Goal: Transaction & Acquisition: Purchase product/service

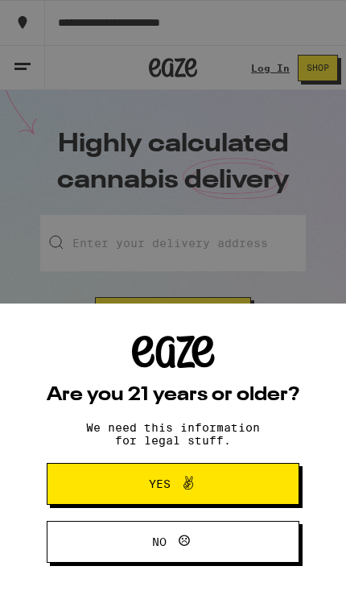
click at [112, 476] on button "Yes" at bounding box center [173, 484] width 253 height 42
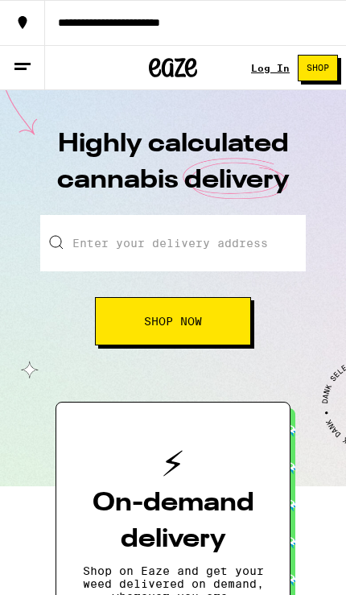
click at [23, 78] on button at bounding box center [22, 68] width 45 height 44
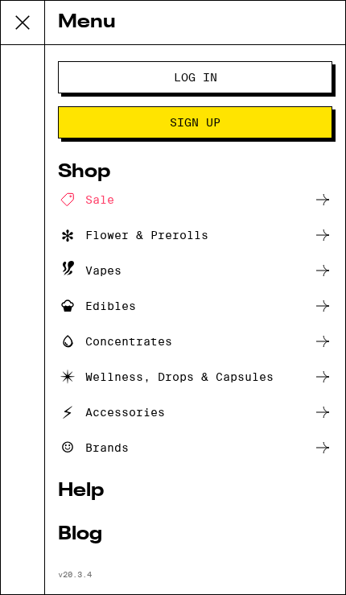
click at [70, 84] on button "Log In" at bounding box center [195, 77] width 274 height 32
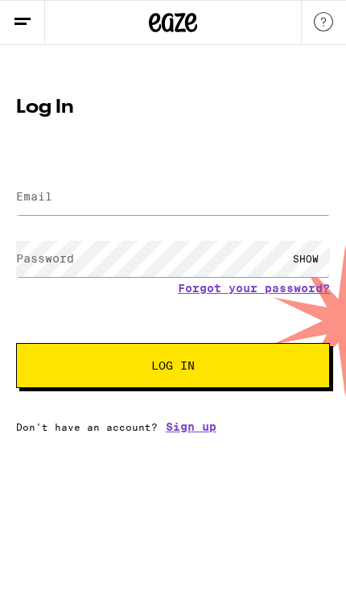
click at [36, 203] on label "Email" at bounding box center [34, 196] width 36 height 13
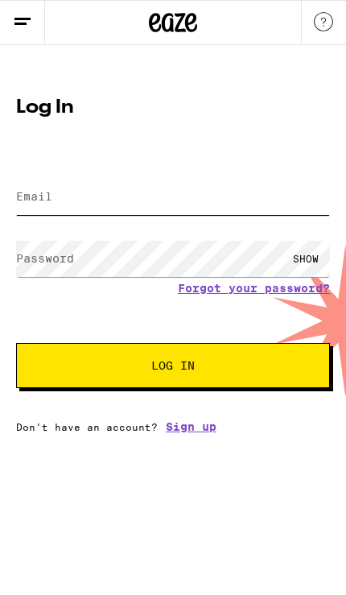
type input "avalosbrandon667@gmail.com"
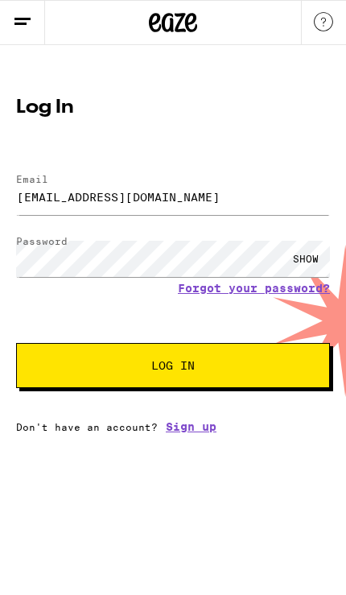
click at [173, 368] on button "Log In" at bounding box center [173, 365] width 314 height 45
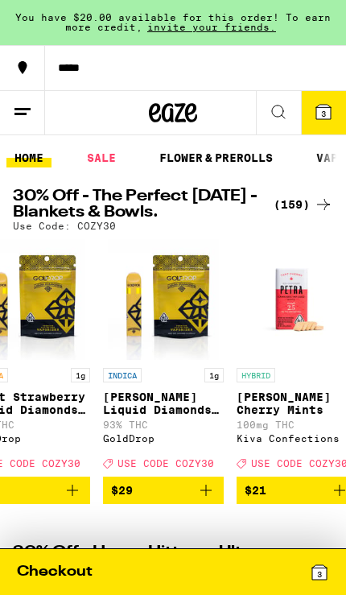
click at [204, 500] on icon "Add to bag" at bounding box center [205, 489] width 19 height 19
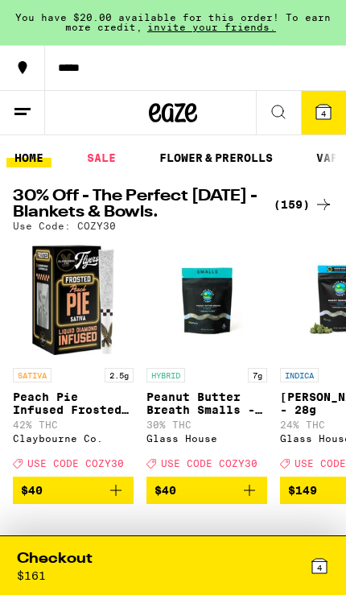
scroll to position [0, 1471]
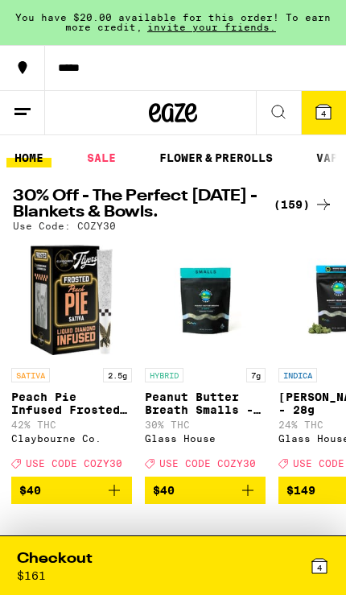
click at [54, 312] on img "Open page for Peach Pie Infused Frosted Flyers 5-Pack - 2.5g from Claybourne Co." at bounding box center [71, 299] width 121 height 121
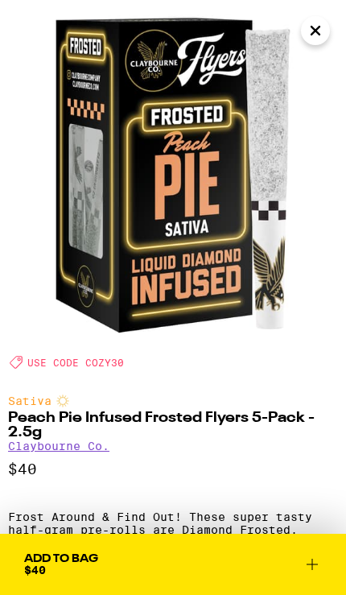
click at [314, 22] on icon "Close" at bounding box center [315, 31] width 19 height 24
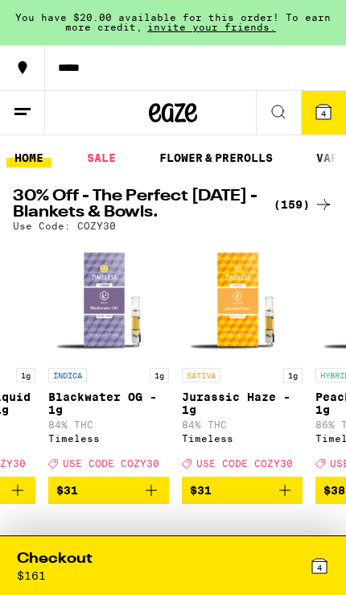
scroll to position [0, 13451]
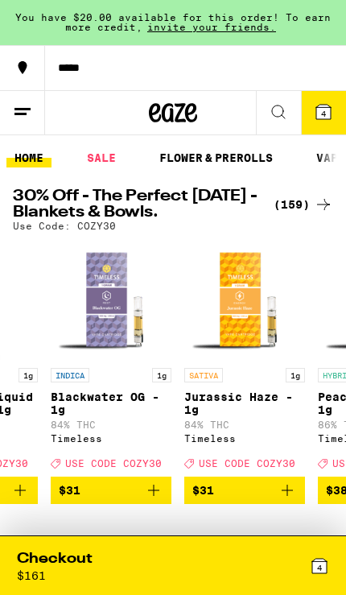
click at [154, 500] on icon "Add to bag" at bounding box center [153, 489] width 19 height 19
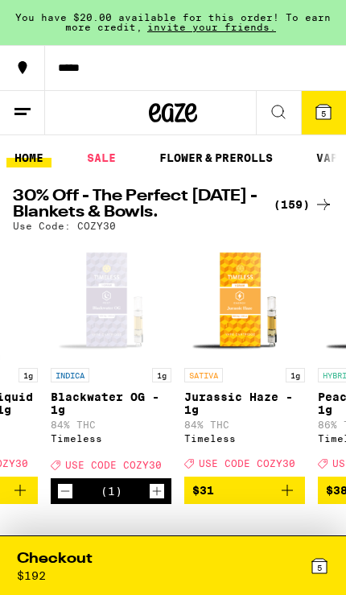
click at [136, 565] on div "Checkout $ 192" at bounding box center [95, 565] width 156 height 33
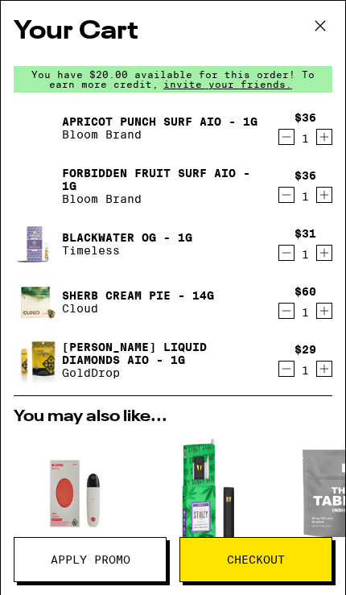
click at [289, 136] on icon "Decrement" at bounding box center [286, 136] width 14 height 19
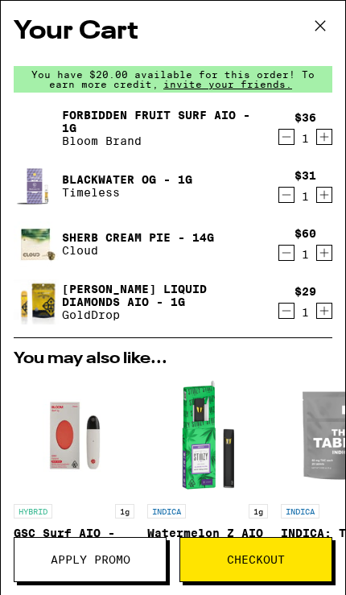
click at [286, 135] on icon "Decrement" at bounding box center [286, 136] width 14 height 19
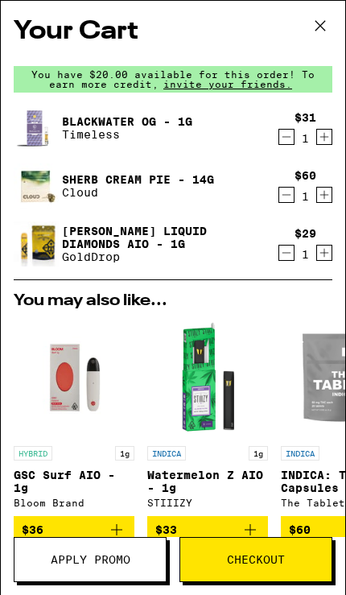
click at [283, 195] on icon "Decrement" at bounding box center [286, 194] width 14 height 19
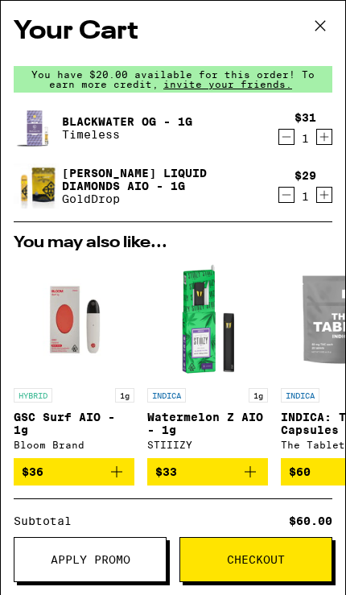
click at [327, 16] on icon at bounding box center [320, 26] width 24 height 24
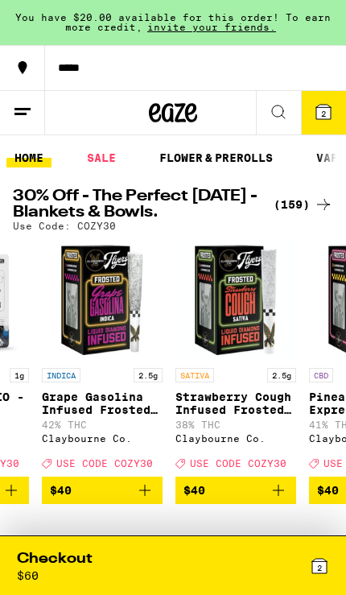
scroll to position [0, 15431]
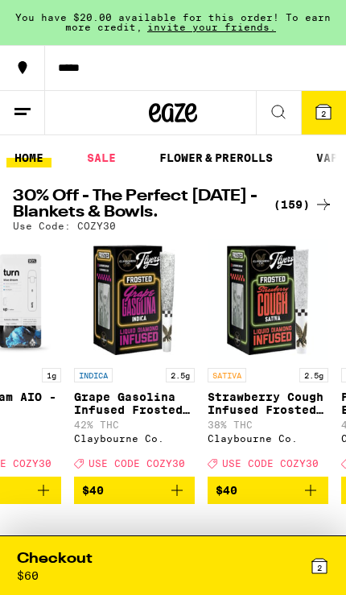
click at [135, 327] on img "Open page for Grape Gasolina Infused Frosted Flyers 5-Pack - 2.5g from Claybour…" at bounding box center [134, 299] width 121 height 121
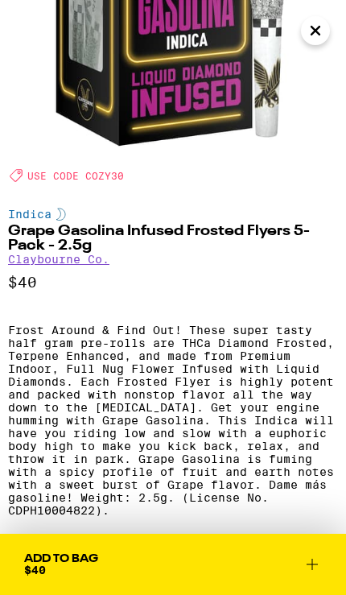
scroll to position [167, 0]
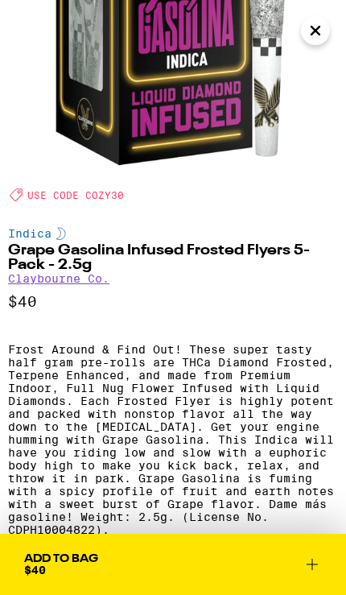
click at [327, 27] on button "Close" at bounding box center [315, 30] width 29 height 29
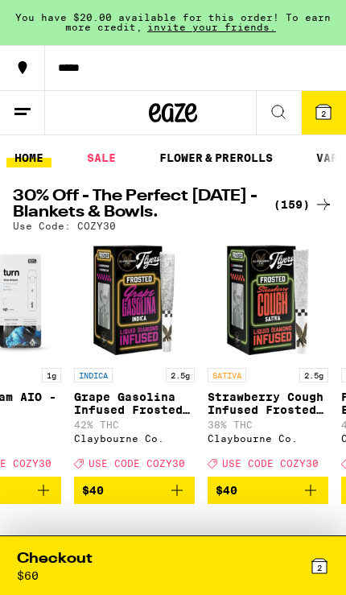
click at [171, 497] on icon "Add to bag" at bounding box center [176, 489] width 19 height 19
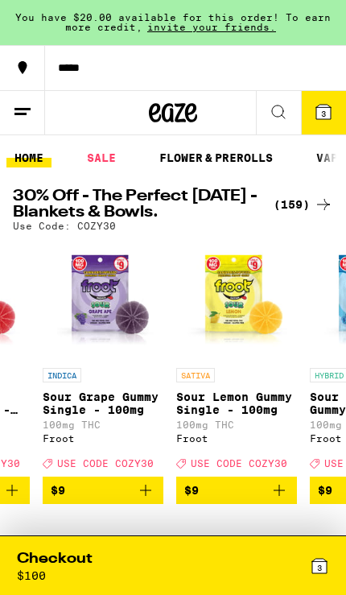
scroll to position [0, 3440]
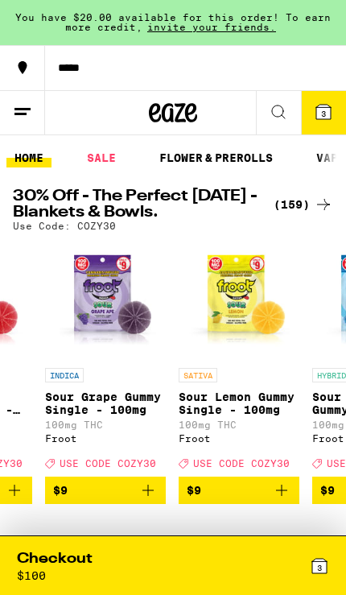
click at [134, 500] on span "$9" at bounding box center [105, 489] width 105 height 19
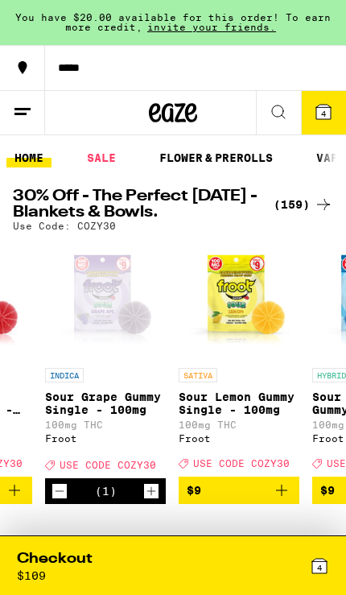
click at [145, 500] on icon "Increment" at bounding box center [151, 490] width 14 height 19
click at [174, 570] on div "6" at bounding box center [251, 565] width 156 height 33
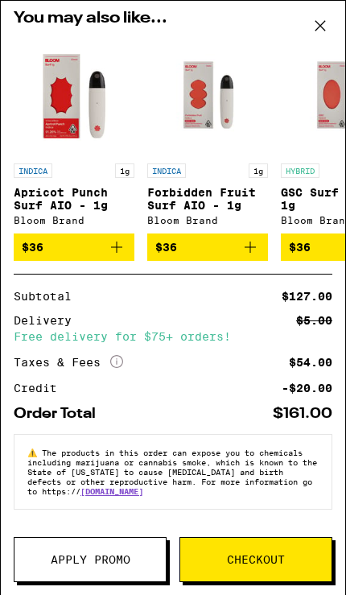
scroll to position [378, 0]
click at [113, 556] on span "Apply Promo" at bounding box center [91, 559] width 80 height 11
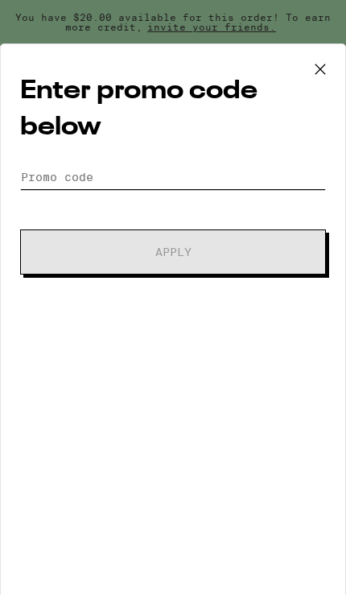
click at [275, 171] on input "Promo Code" at bounding box center [173, 177] width 306 height 24
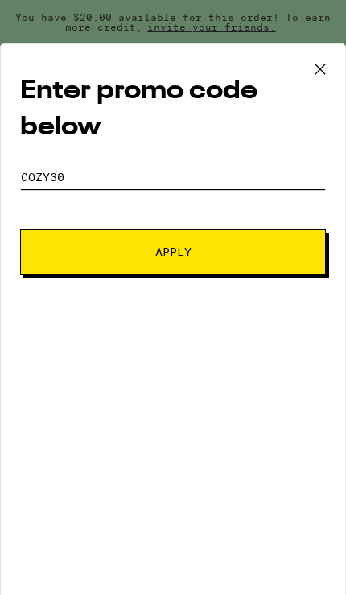
type input "Cozy30"
click at [290, 254] on button "Apply" at bounding box center [173, 251] width 306 height 45
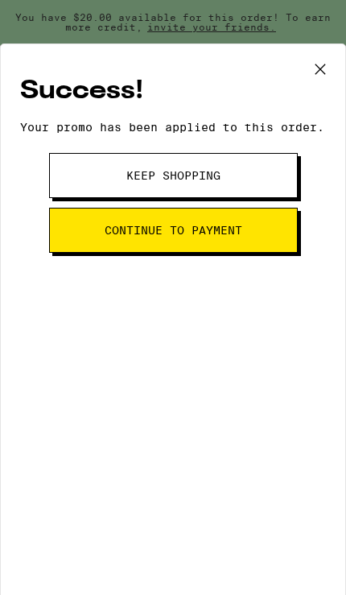
click at [261, 237] on button "Continue to payment" at bounding box center [173, 230] width 249 height 45
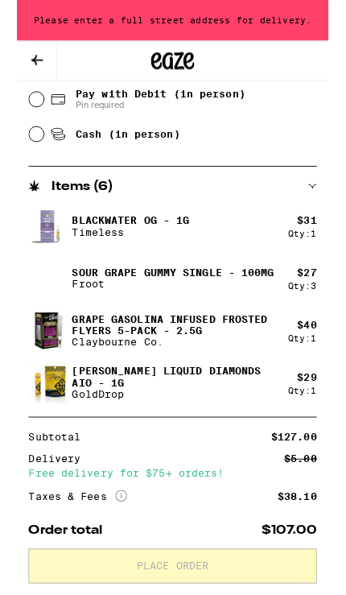
scroll to position [704, 0]
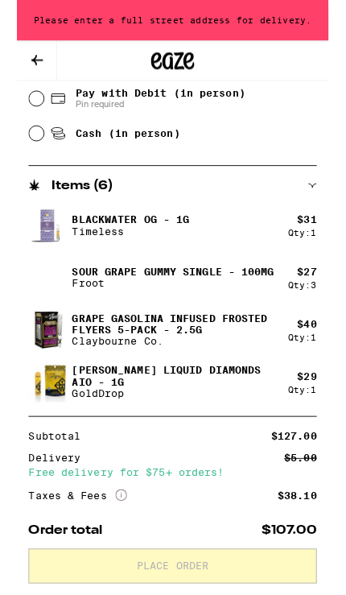
click at [18, 66] on icon at bounding box center [22, 66] width 13 height 11
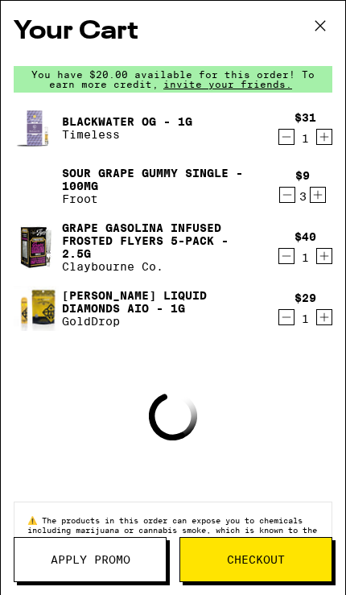
click at [317, 10] on button at bounding box center [320, 26] width 50 height 51
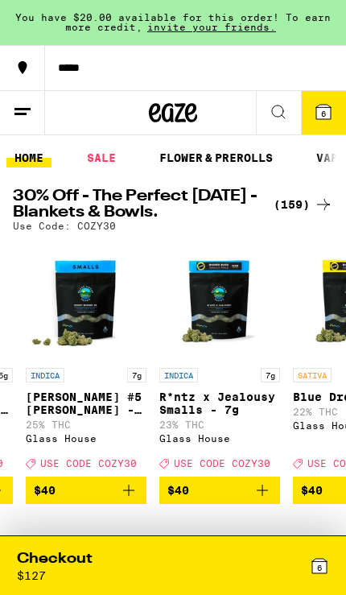
scroll to position [0, 15899]
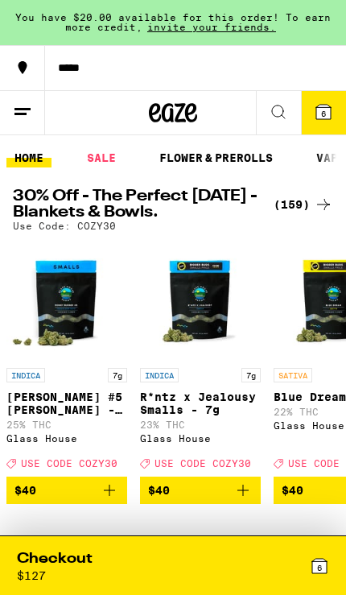
click at [200, 327] on img "Open page for R*ntz x Jealousy Smalls - 7g from Glass House" at bounding box center [200, 299] width 121 height 121
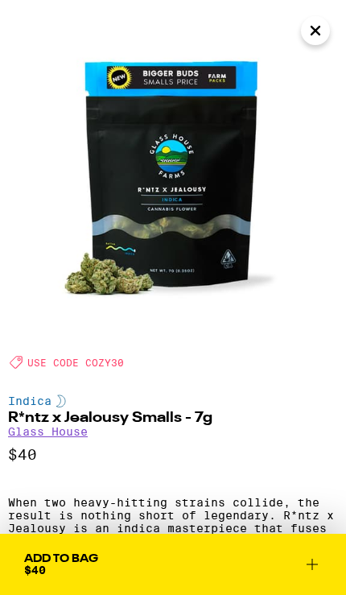
click at [321, 35] on icon "Close" at bounding box center [315, 31] width 19 height 24
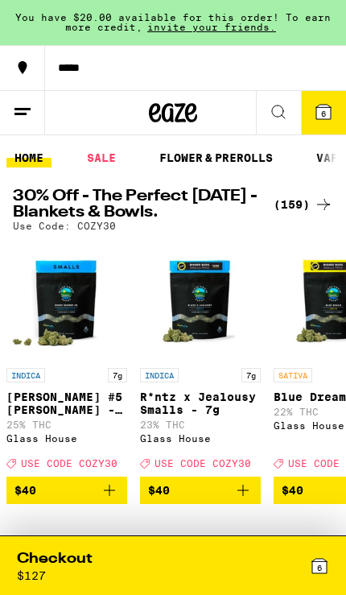
click at [241, 500] on icon "Add to bag" at bounding box center [242, 489] width 19 height 19
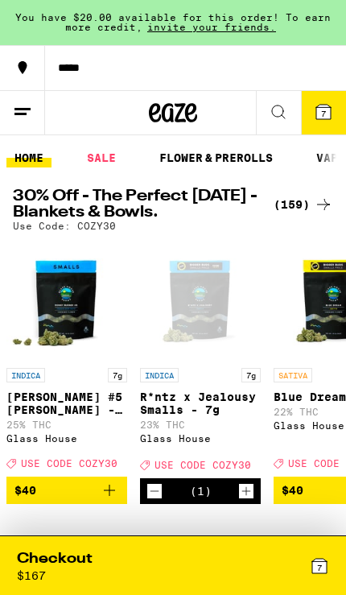
click at [240, 581] on div "7" at bounding box center [251, 565] width 156 height 33
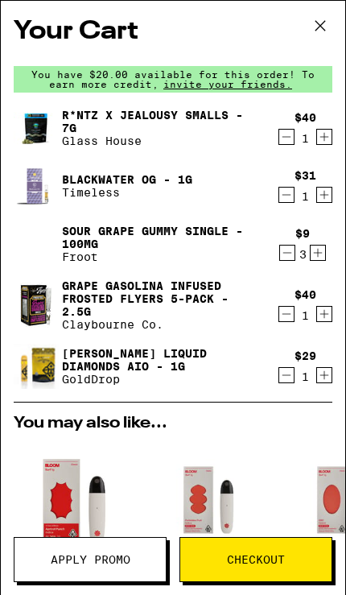
click at [278, 138] on button "Decrement" at bounding box center [286, 137] width 16 height 16
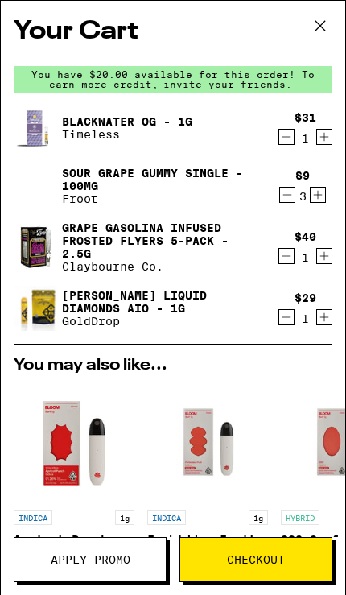
click at [325, 35] on icon at bounding box center [320, 26] width 24 height 24
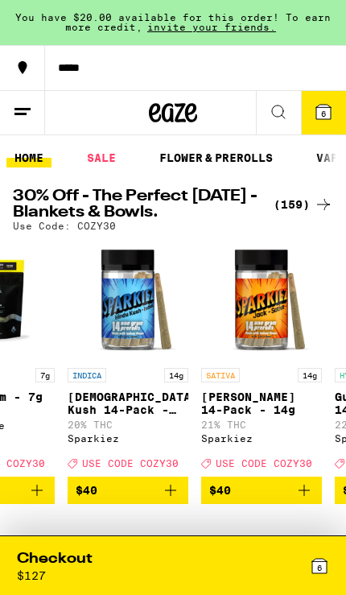
scroll to position [0, 16237]
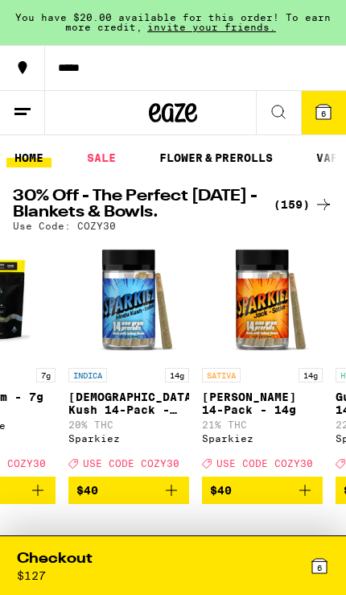
click at [170, 504] on button "$40" at bounding box center [128, 489] width 121 height 27
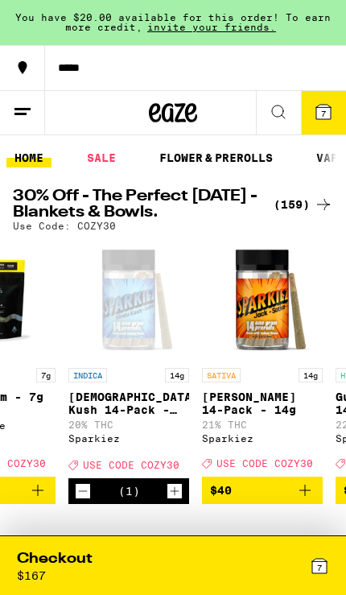
click at [80, 561] on div "Checkout" at bounding box center [55, 559] width 76 height 20
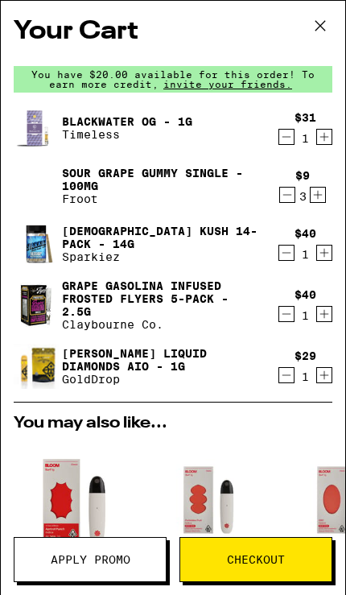
click at [288, 192] on icon "Decrement" at bounding box center [287, 194] width 14 height 19
click at [289, 200] on icon "Decrement" at bounding box center [287, 194] width 14 height 19
click at [285, 323] on icon "Decrement" at bounding box center [286, 313] width 14 height 19
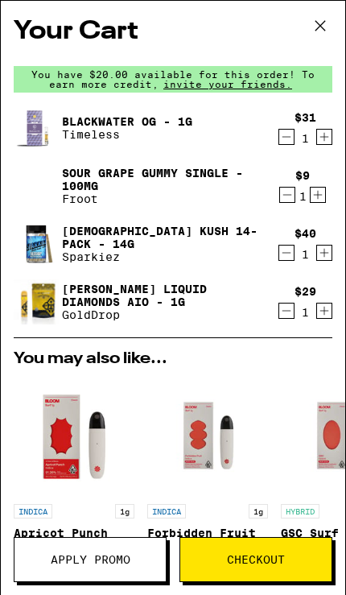
click at [320, 202] on icon "Increment" at bounding box center [318, 194] width 14 height 19
click at [316, 198] on icon "Increment" at bounding box center [318, 194] width 14 height 19
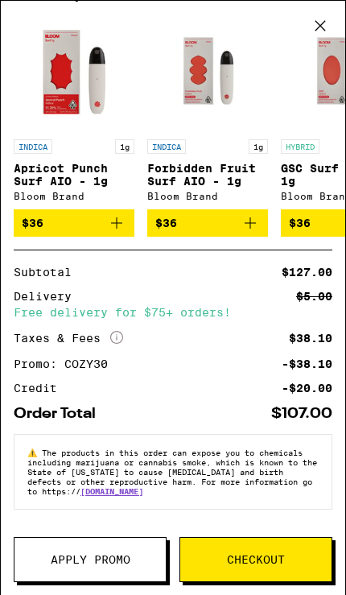
scroll to position [386, 0]
click at [274, 558] on span "Checkout" at bounding box center [256, 559] width 58 height 11
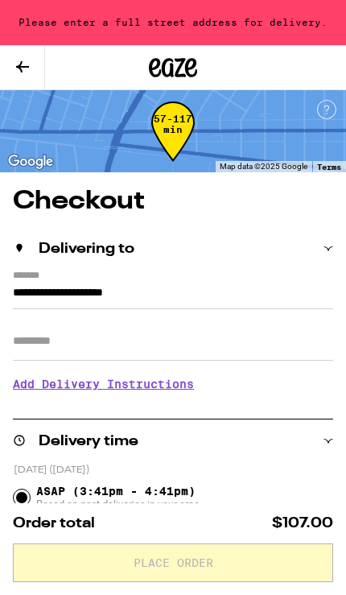
click at [301, 283] on input "**********" at bounding box center [173, 296] width 320 height 26
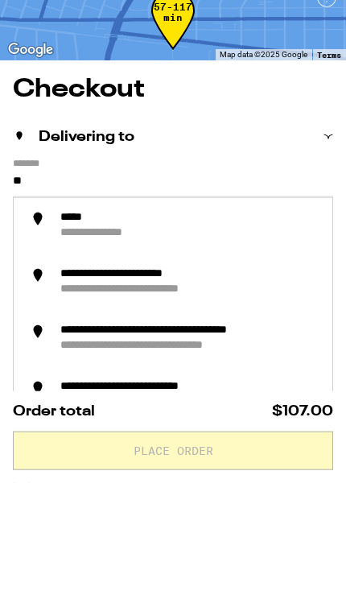
type input "*"
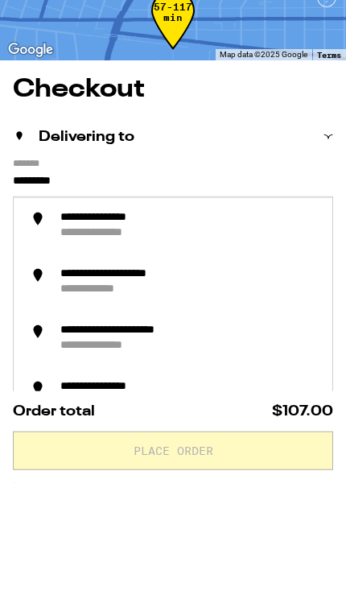
click at [87, 323] on div "**********" at bounding box center [118, 330] width 117 height 15
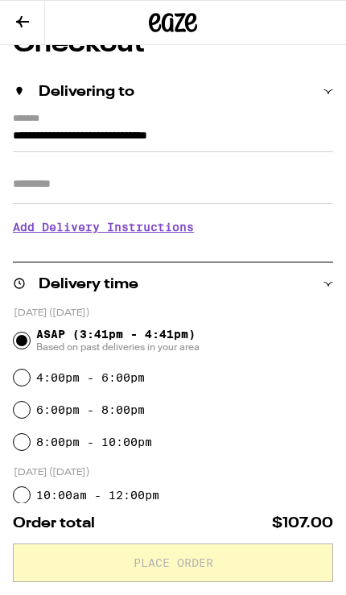
scroll to position [112, 0]
click at [290, 126] on input "**********" at bounding box center [173, 139] width 320 height 26
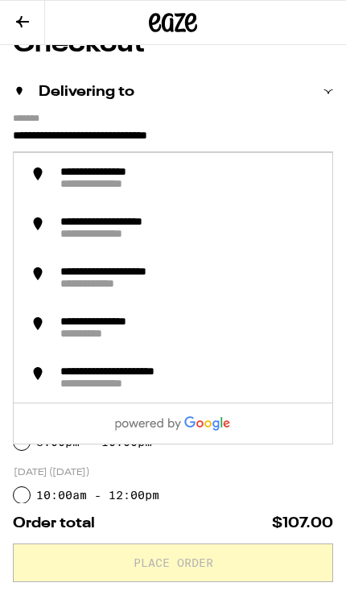
scroll to position [67, 0]
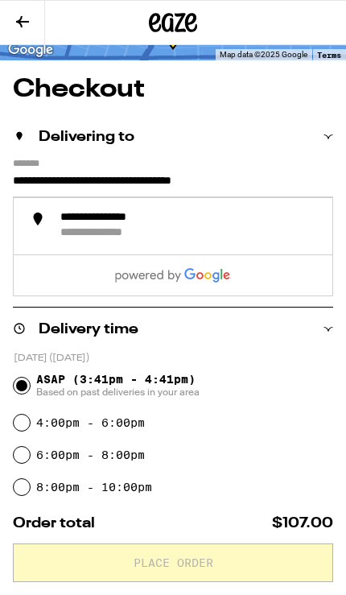
type input "**********"
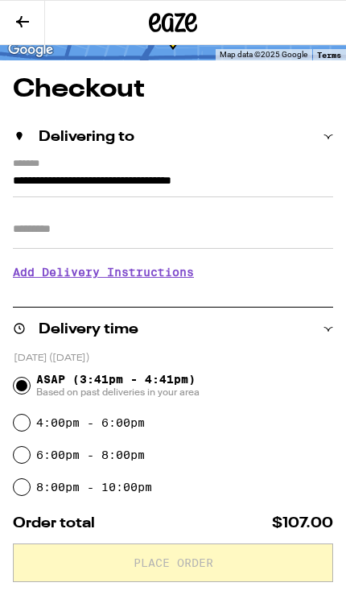
click at [40, 241] on input "Apt/Suite" at bounding box center [173, 229] width 320 height 39
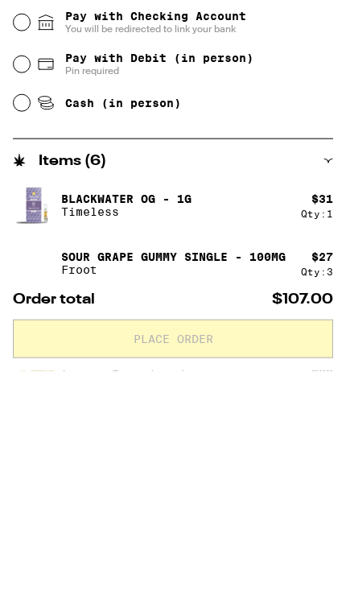
scroll to position [496, 0]
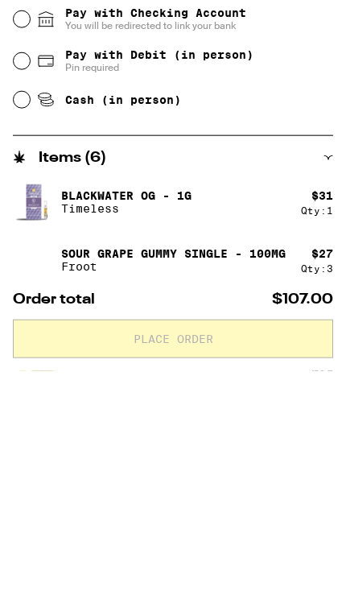
type input "******"
click at [26, 315] on input "Cash (in person)" at bounding box center [22, 323] width 16 height 16
radio input "true"
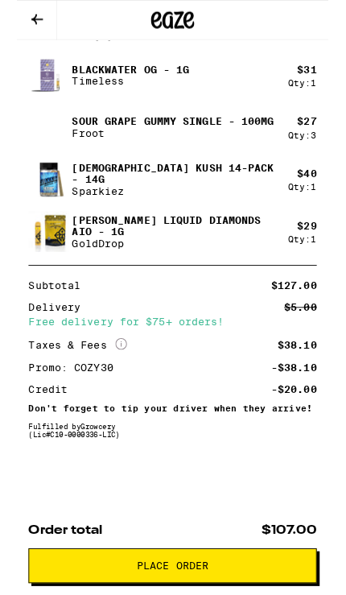
scroll to position [847, 0]
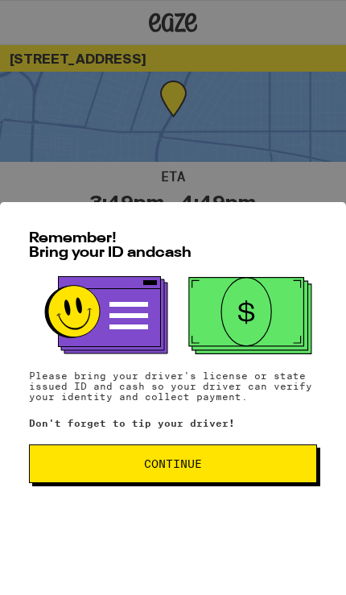
click at [265, 463] on button "Continue" at bounding box center [173, 463] width 288 height 39
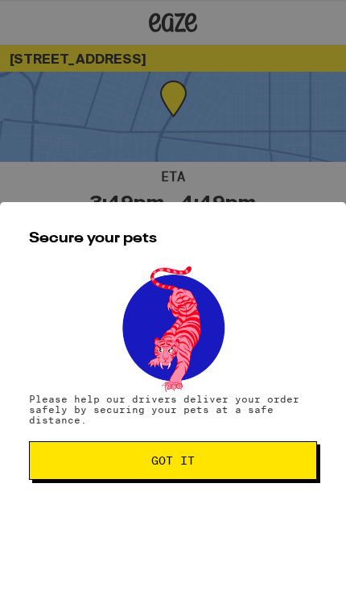
click at [270, 460] on button "Got it" at bounding box center [173, 460] width 288 height 39
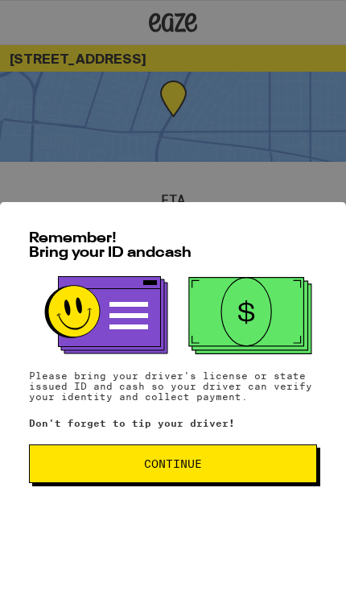
click at [157, 483] on button "Continue" at bounding box center [173, 463] width 288 height 39
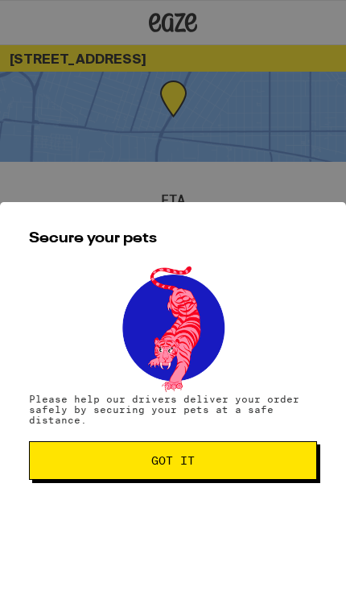
click at [157, 475] on button "Got it" at bounding box center [173, 460] width 288 height 39
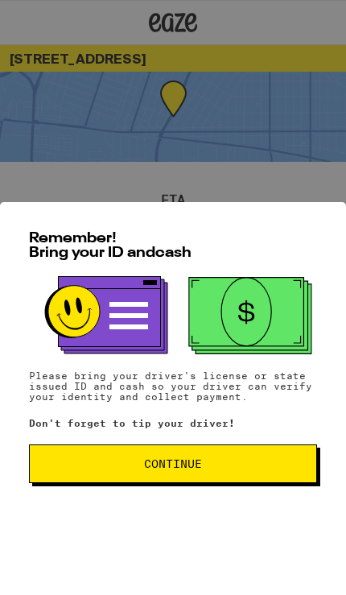
click at [303, 483] on button "Continue" at bounding box center [173, 463] width 288 height 39
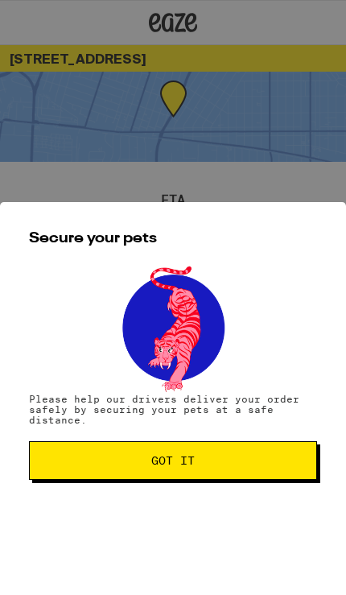
click at [290, 498] on div "Secure your pets Please help our drivers deliver your order safely by securing …" at bounding box center [173, 398] width 346 height 393
click at [286, 457] on button "Got it" at bounding box center [173, 460] width 288 height 39
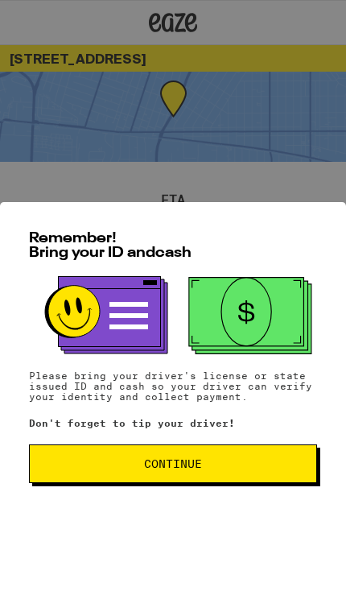
click at [220, 467] on button "Continue" at bounding box center [173, 463] width 288 height 39
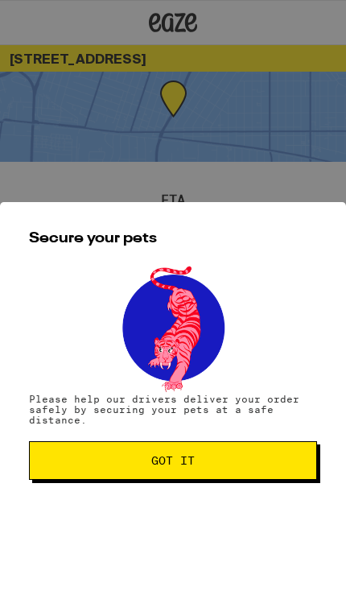
click at [253, 466] on span "Got it" at bounding box center [173, 460] width 261 height 11
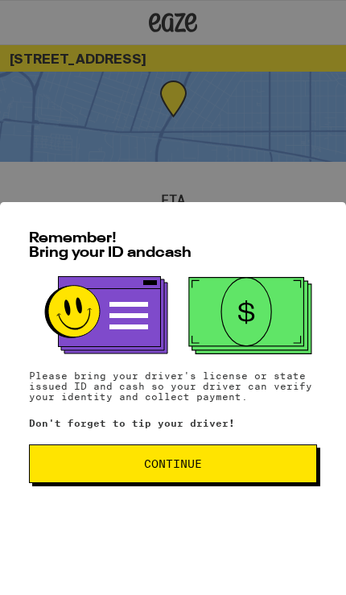
click at [267, 469] on span "Continue" at bounding box center [173, 463] width 261 height 11
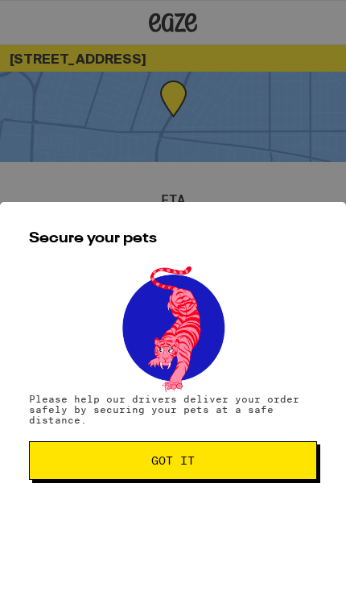
click at [266, 463] on span "Got it" at bounding box center [173, 460] width 261 height 11
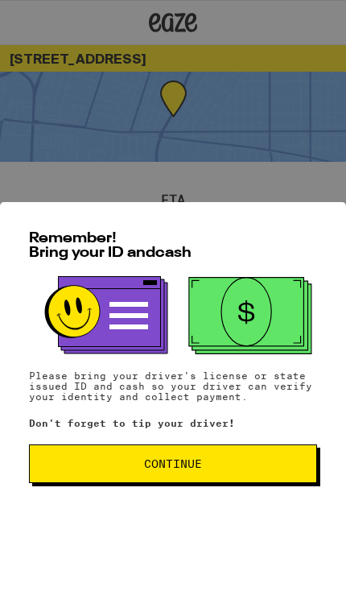
click at [125, 469] on span "Continue" at bounding box center [173, 463] width 261 height 11
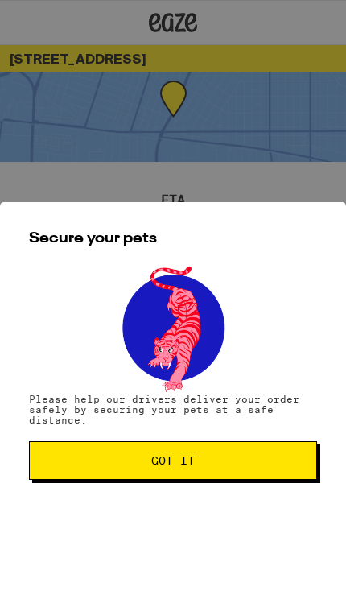
click at [138, 466] on span "Got it" at bounding box center [173, 460] width 261 height 11
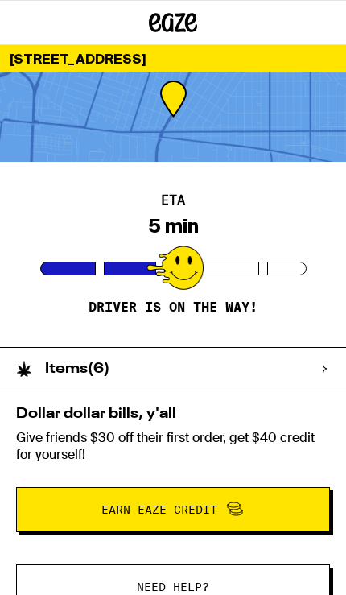
click at [136, 372] on div "Items ( 6 )" at bounding box center [165, 369] width 330 height 42
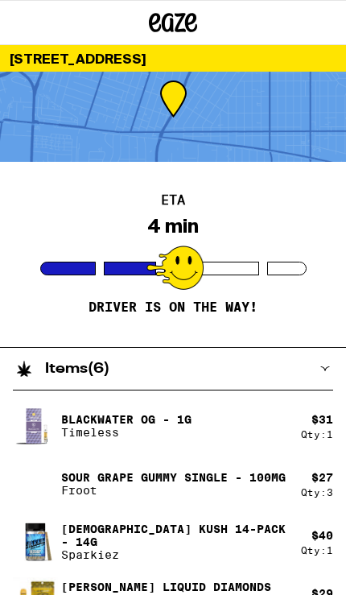
click at [50, 374] on h2 "Items ( 6 )" at bounding box center [77, 368] width 64 height 14
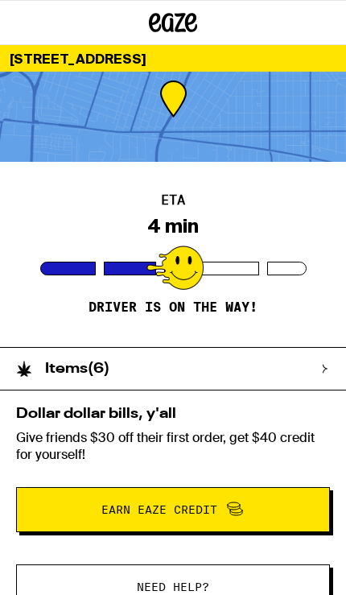
click at [77, 370] on h2 "Items ( 6 )" at bounding box center [77, 368] width 64 height 14
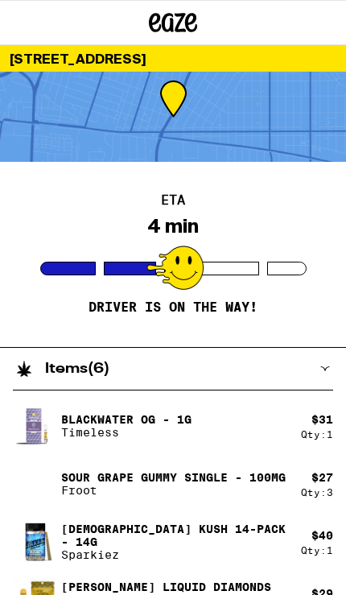
click at [327, 368] on icon at bounding box center [325, 369] width 10 height 10
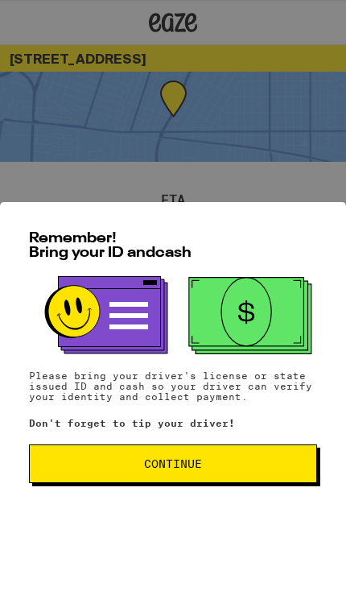
click at [239, 469] on span "Continue" at bounding box center [173, 463] width 261 height 11
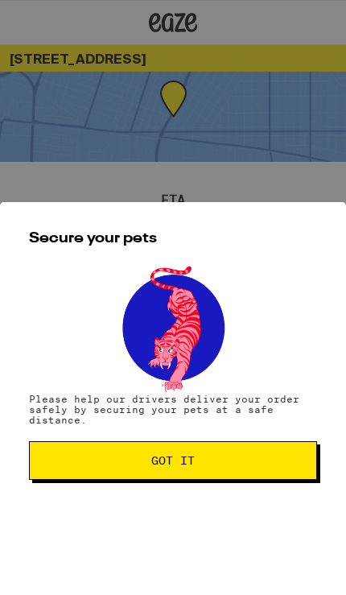
click at [265, 465] on span "Got it" at bounding box center [173, 460] width 261 height 11
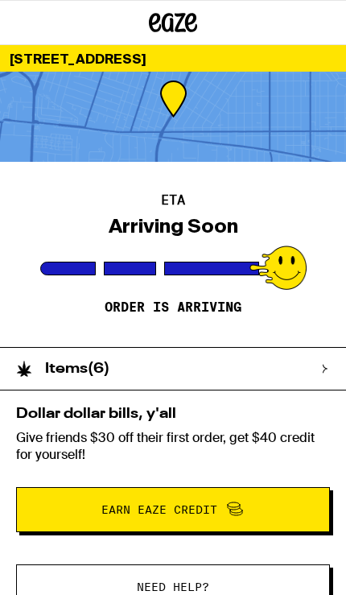
click at [319, 368] on div "Items ( 6 )" at bounding box center [165, 369] width 330 height 42
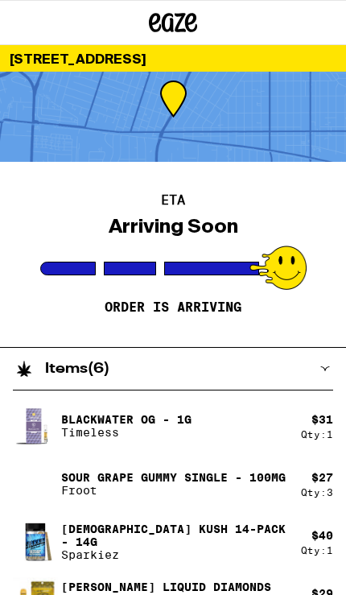
click at [327, 354] on div "Items ( 6 )" at bounding box center [165, 369] width 330 height 42
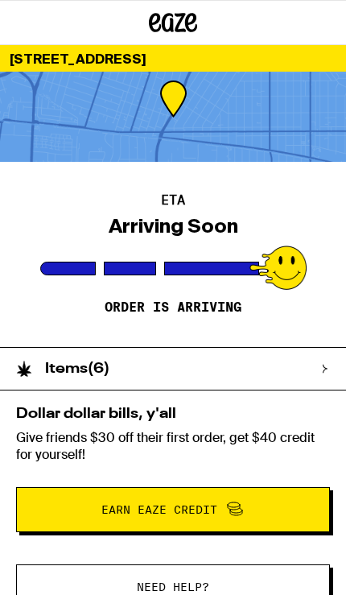
click at [332, 365] on div "Items ( 6 )" at bounding box center [173, 368] width 346 height 43
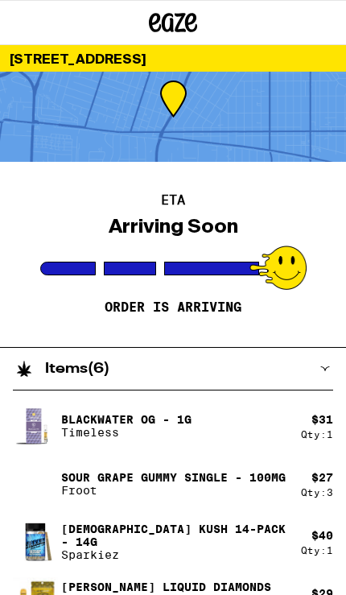
click at [320, 372] on div "Items ( 6 )" at bounding box center [165, 369] width 330 height 42
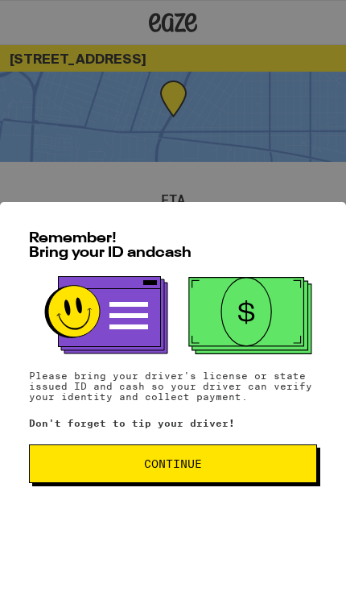
click at [281, 482] on button "Continue" at bounding box center [173, 463] width 288 height 39
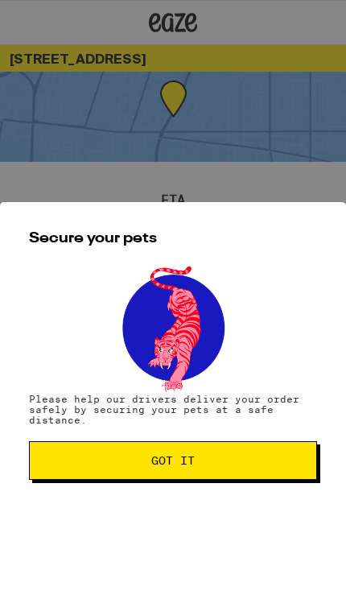
click at [286, 479] on button "Got it" at bounding box center [173, 460] width 288 height 39
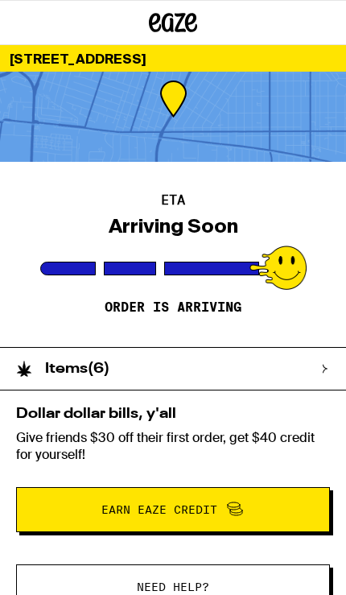
click at [300, 368] on div "Items ( 6 )" at bounding box center [165, 369] width 330 height 42
